Goal: Information Seeking & Learning: Learn about a topic

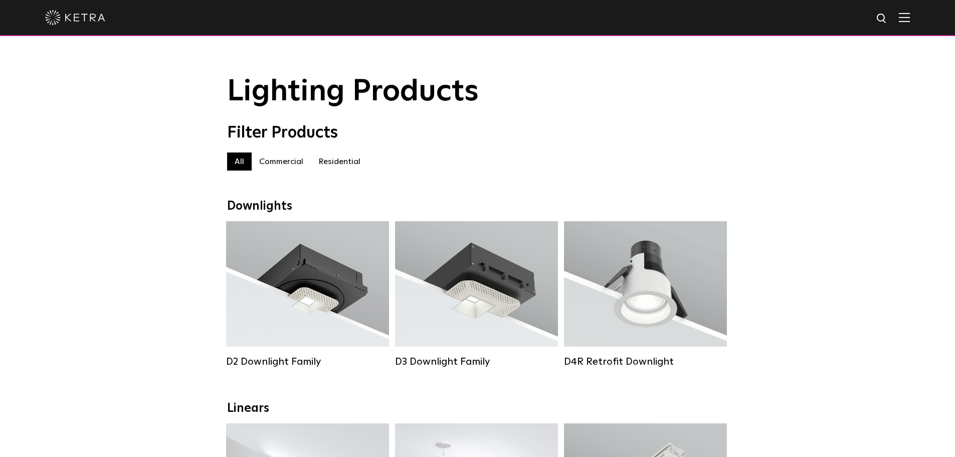
click at [886, 21] on img at bounding box center [881, 19] width 13 height 13
type input "r"
type input "tape light [PERSON_NAME]"
click at [850, 11] on button "Search" at bounding box center [857, 18] width 15 height 15
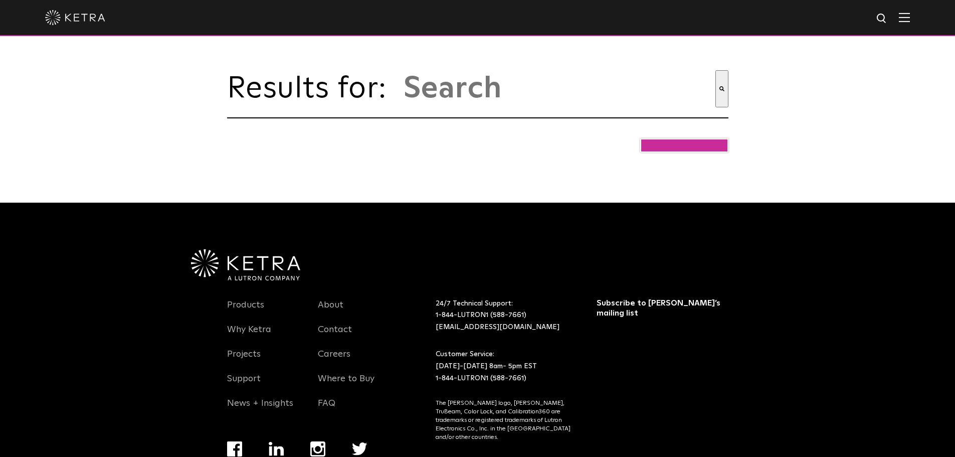
type input "tape light [PERSON_NAME]"
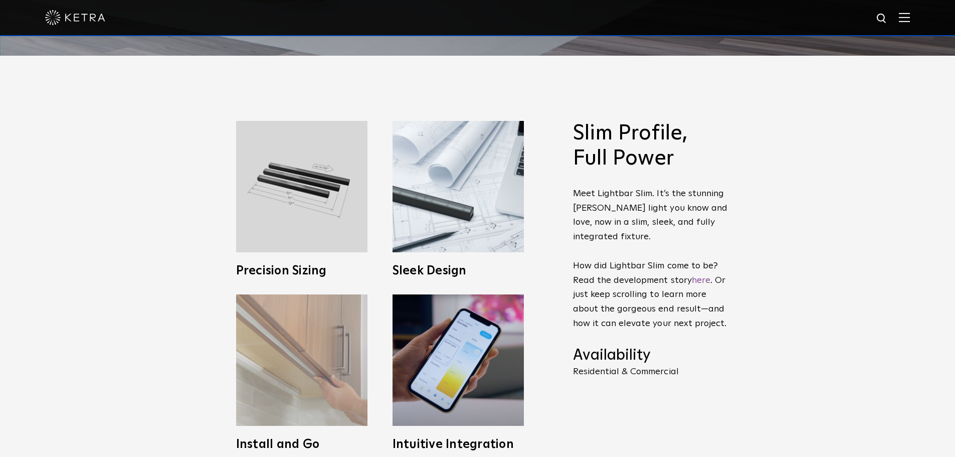
scroll to position [551, 0]
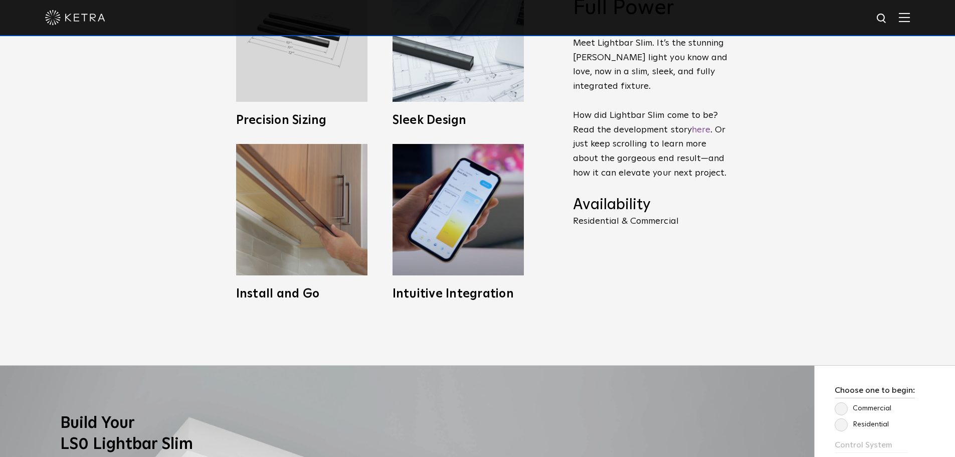
click at [310, 321] on div "Slim Profile, Full Power Meet Lightbar Slim. It’s the stunning Ketra light you …" at bounding box center [477, 135] width 955 height 460
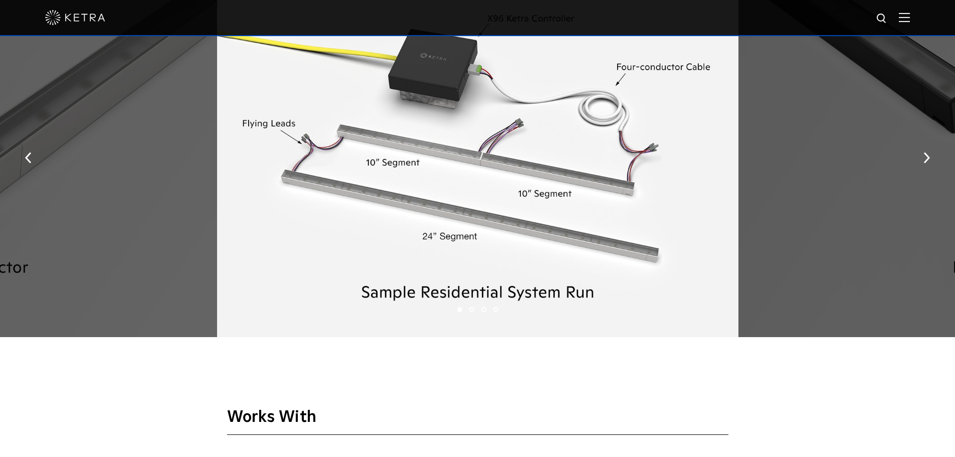
scroll to position [1203, 0]
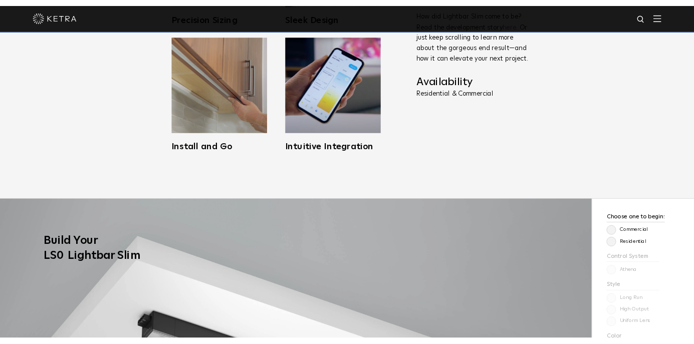
scroll to position [401, 0]
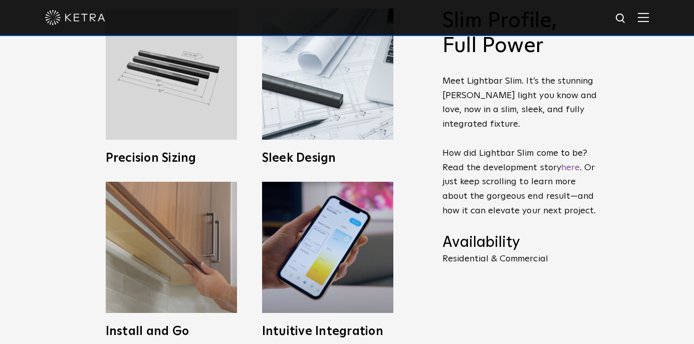
click at [43, 221] on div "Slim Profile, Full Power Meet Lightbar Slim. It’s the stunning Ketra light you …" at bounding box center [347, 173] width 694 height 460
